Goal: Transaction & Acquisition: Download file/media

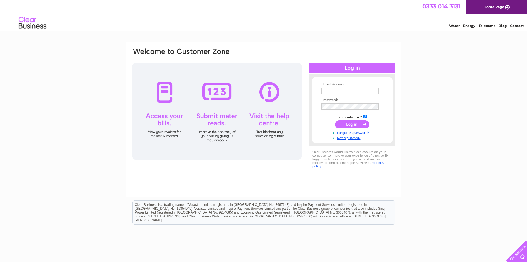
type input "[PERSON_NAME][EMAIL_ADDRESS][DOMAIN_NAME]"
click at [358, 123] on input "submit" at bounding box center [352, 124] width 34 height 8
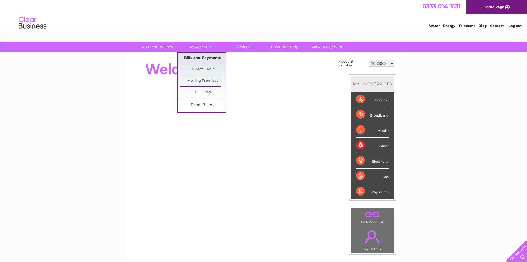
click at [201, 57] on link "Bills and Payments" at bounding box center [203, 57] width 46 height 11
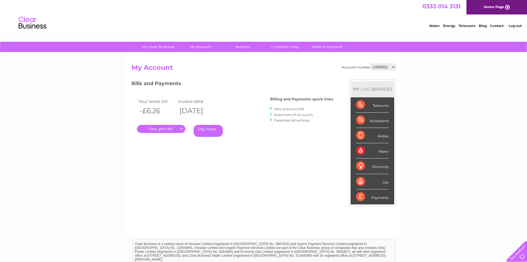
click at [287, 108] on link "View previous bills" at bounding box center [289, 109] width 31 height 4
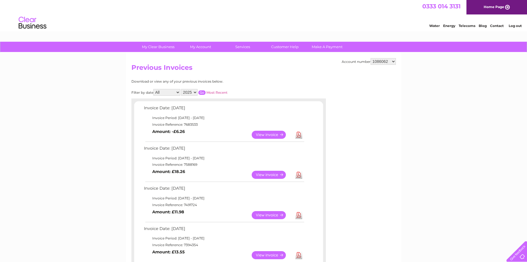
click at [394, 59] on select "1086062 30318044" at bounding box center [383, 61] width 25 height 7
select select "30318044"
click at [371, 58] on select "1086062 30318044" at bounding box center [383, 61] width 25 height 7
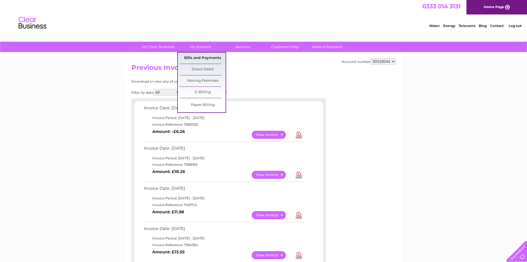
click at [204, 55] on link "Bills and Payments" at bounding box center [203, 57] width 46 height 11
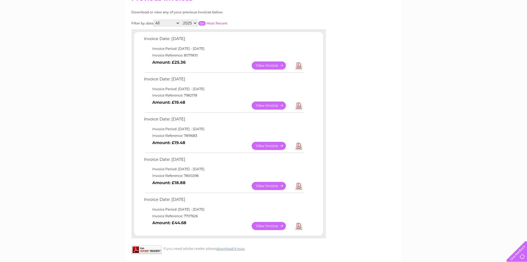
scroll to position [76, 0]
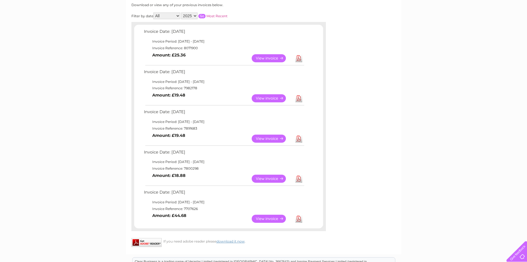
click at [297, 177] on link "Download" at bounding box center [298, 178] width 7 height 8
click at [301, 217] on link "Download" at bounding box center [298, 218] width 7 height 8
click at [299, 137] on link "Download" at bounding box center [298, 138] width 7 height 8
click at [272, 98] on link "View" at bounding box center [272, 98] width 41 height 8
click at [301, 97] on link "Download" at bounding box center [298, 98] width 7 height 8
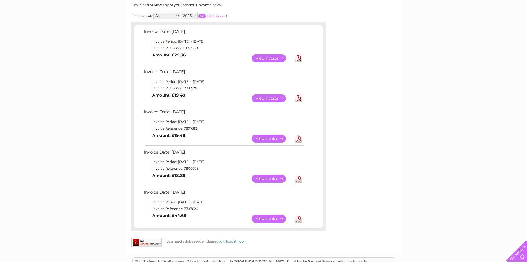
click at [298, 57] on link "Download" at bounding box center [298, 58] width 7 height 8
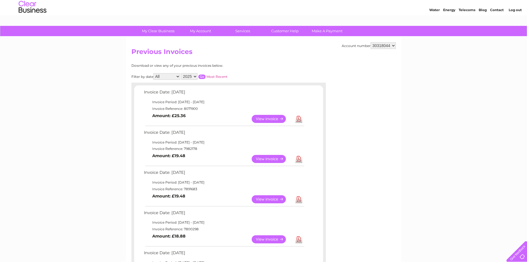
scroll to position [7, 0]
